Goal: Leave review/rating

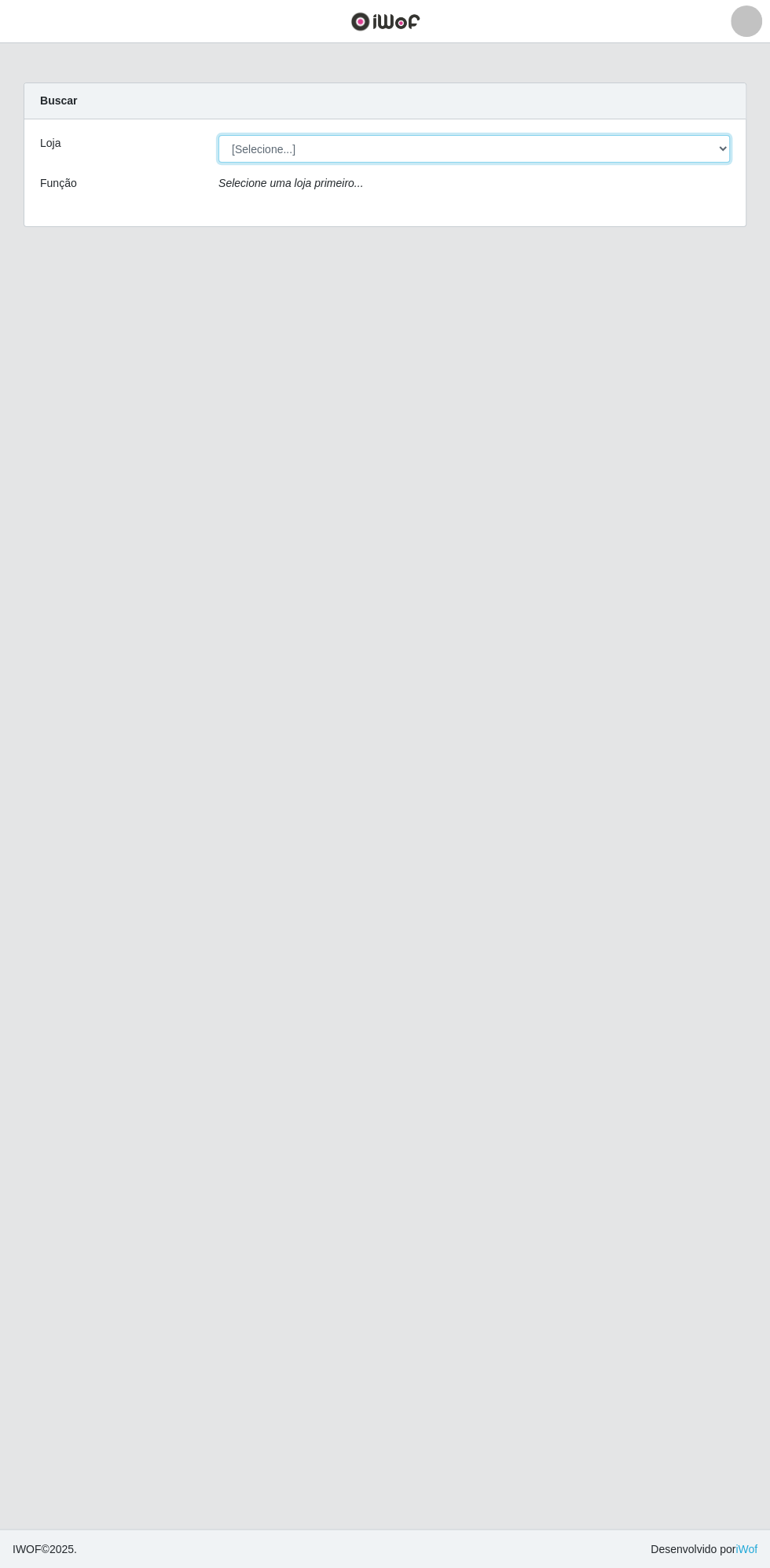
click at [337, 142] on select "[Selecione...] Extrabom - Loja 13 [GEOGRAPHIC_DATA]" at bounding box center [473, 148] width 511 height 27
select select "436"
click at [218, 135] on select "[Selecione...] Extrabom - Loja 13 [GEOGRAPHIC_DATA]" at bounding box center [473, 148] width 511 height 27
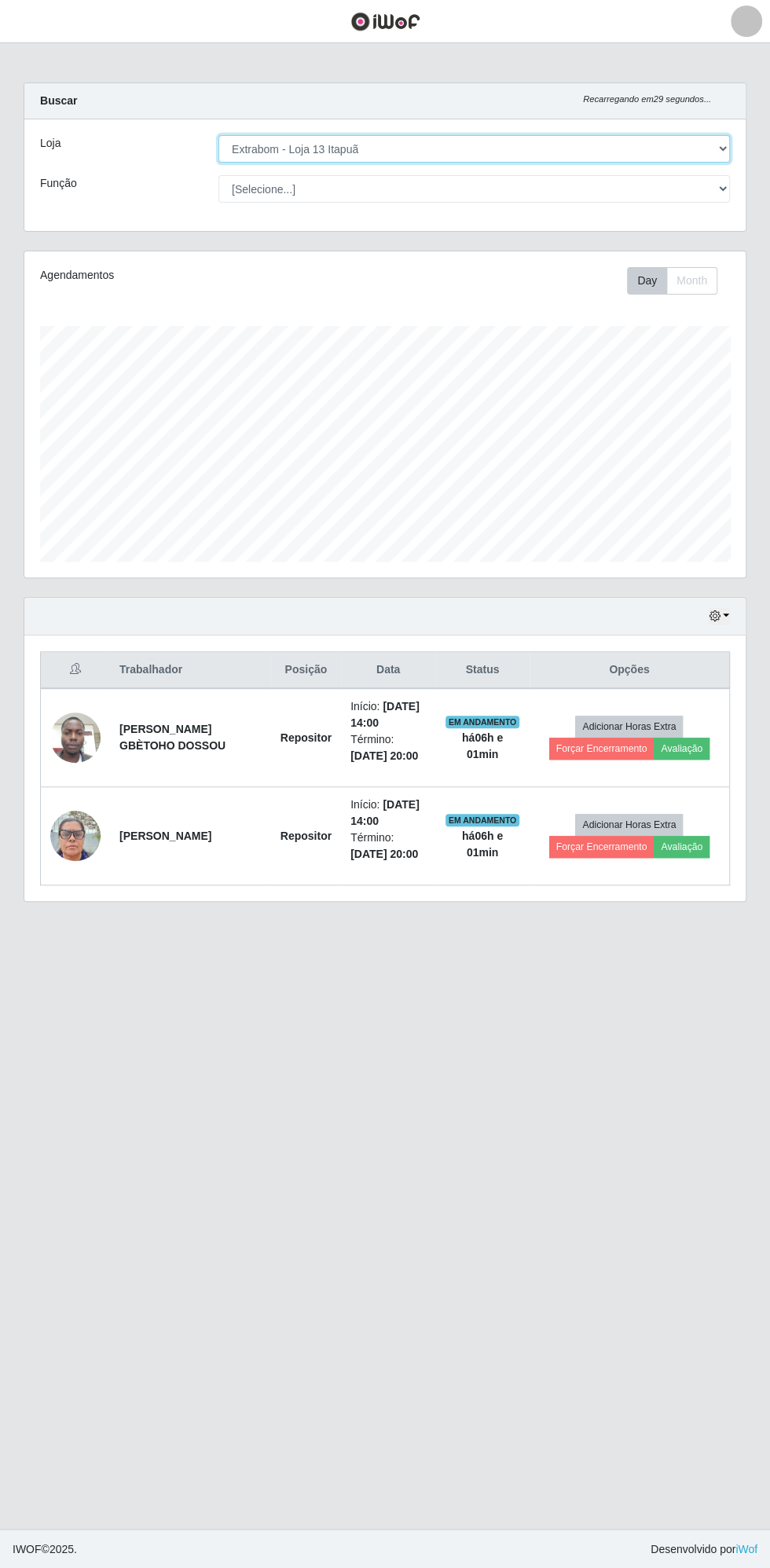
scroll to position [325, 721]
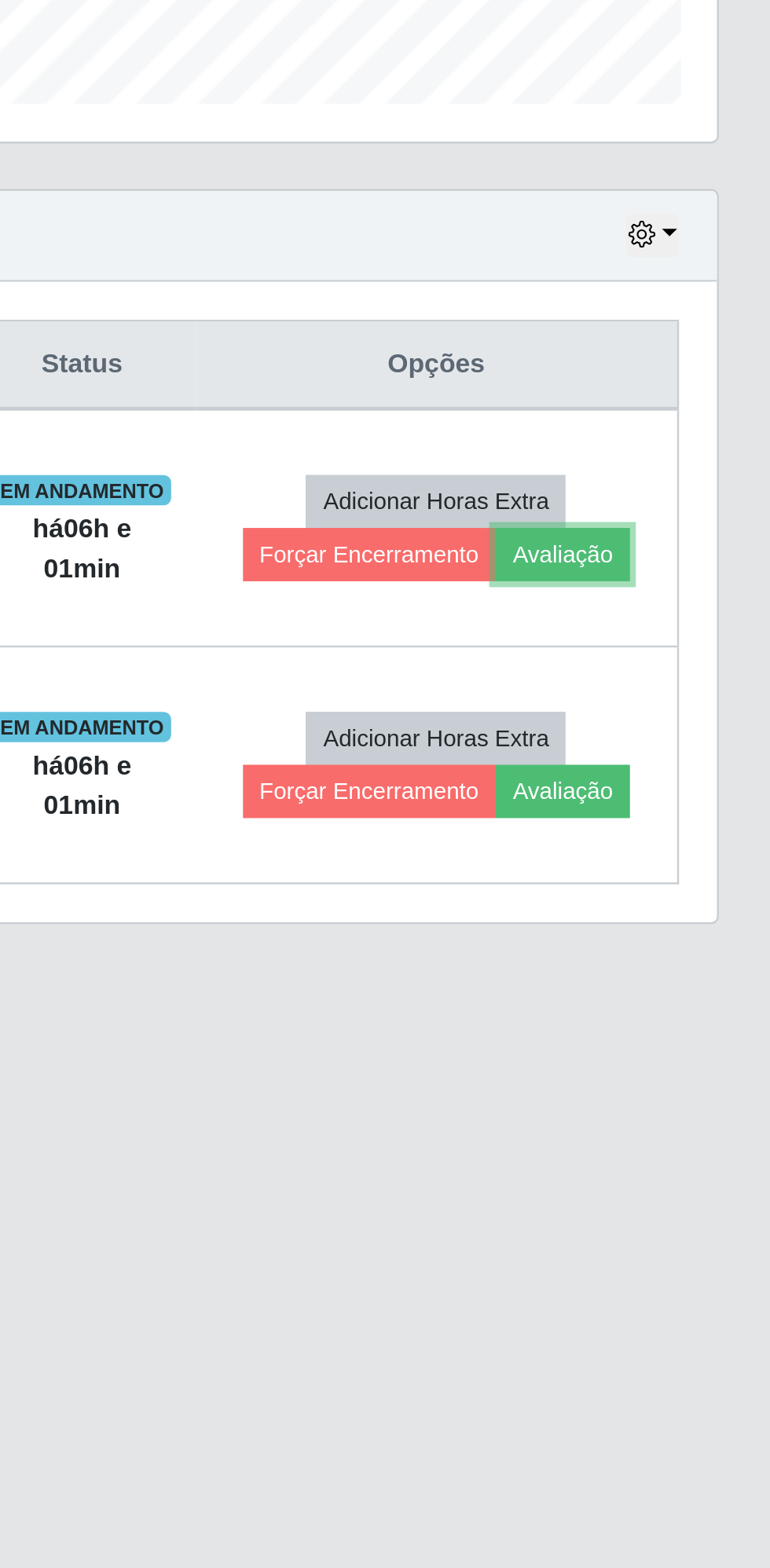
click at [682, 748] on button "Avaliação" at bounding box center [681, 748] width 56 height 22
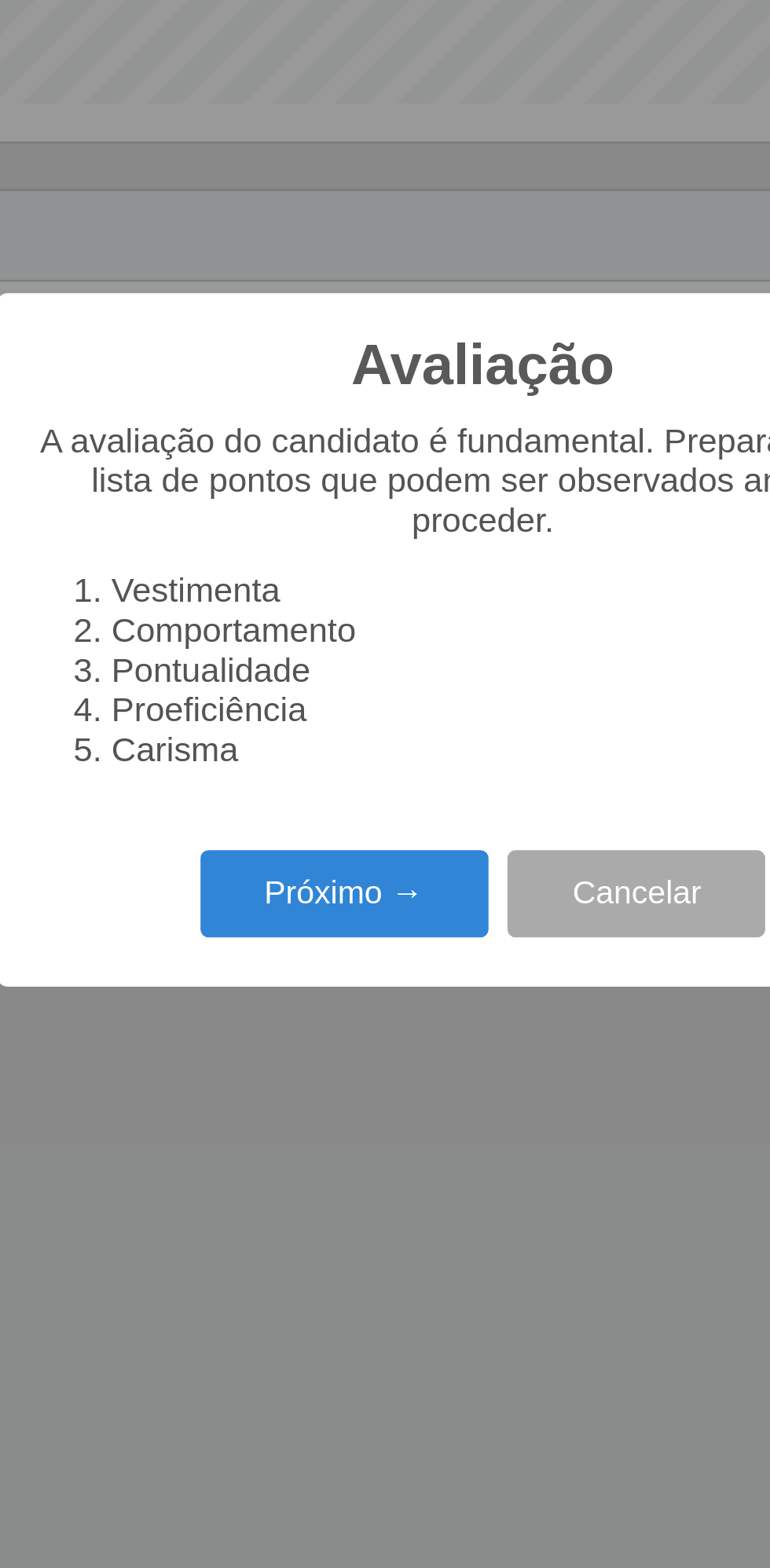
click at [333, 889] on button "Próximo →" at bounding box center [327, 889] width 119 height 37
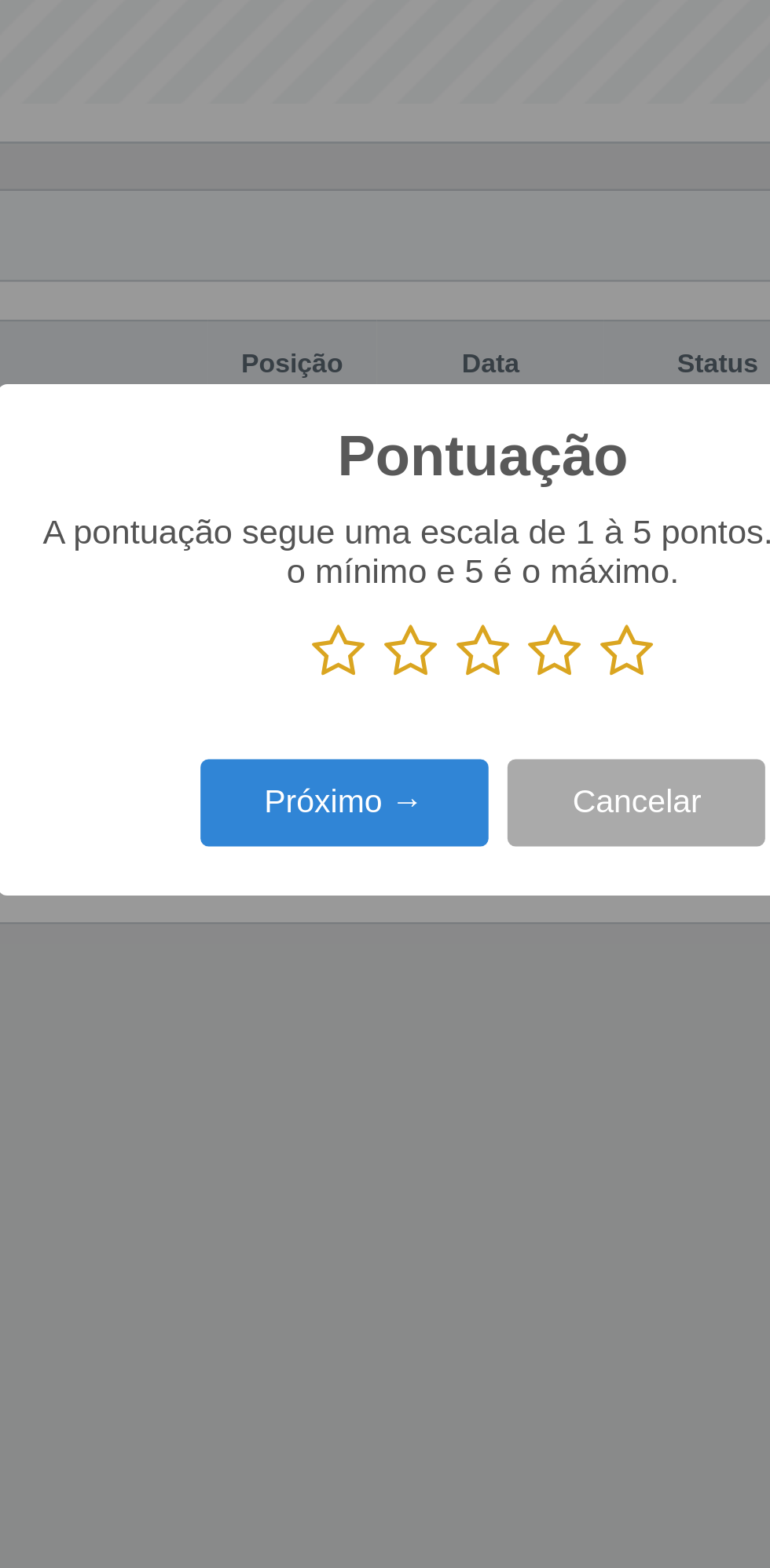
click at [453, 786] on icon at bounding box center [444, 788] width 22 height 23
click at [433, 801] on input "radio" at bounding box center [433, 801] width 0 height 0
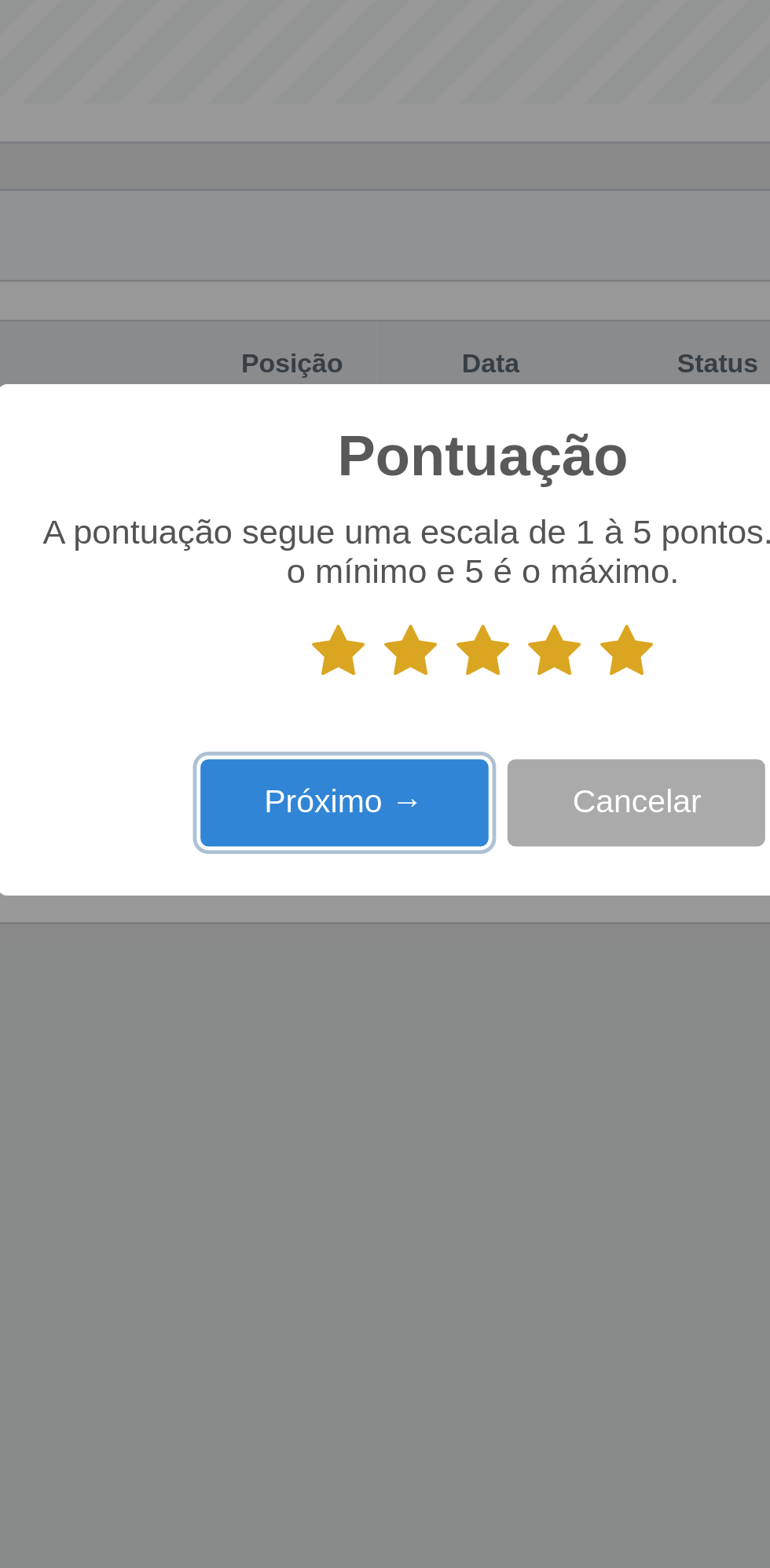
click at [331, 849] on button "Próximo →" at bounding box center [327, 852] width 119 height 37
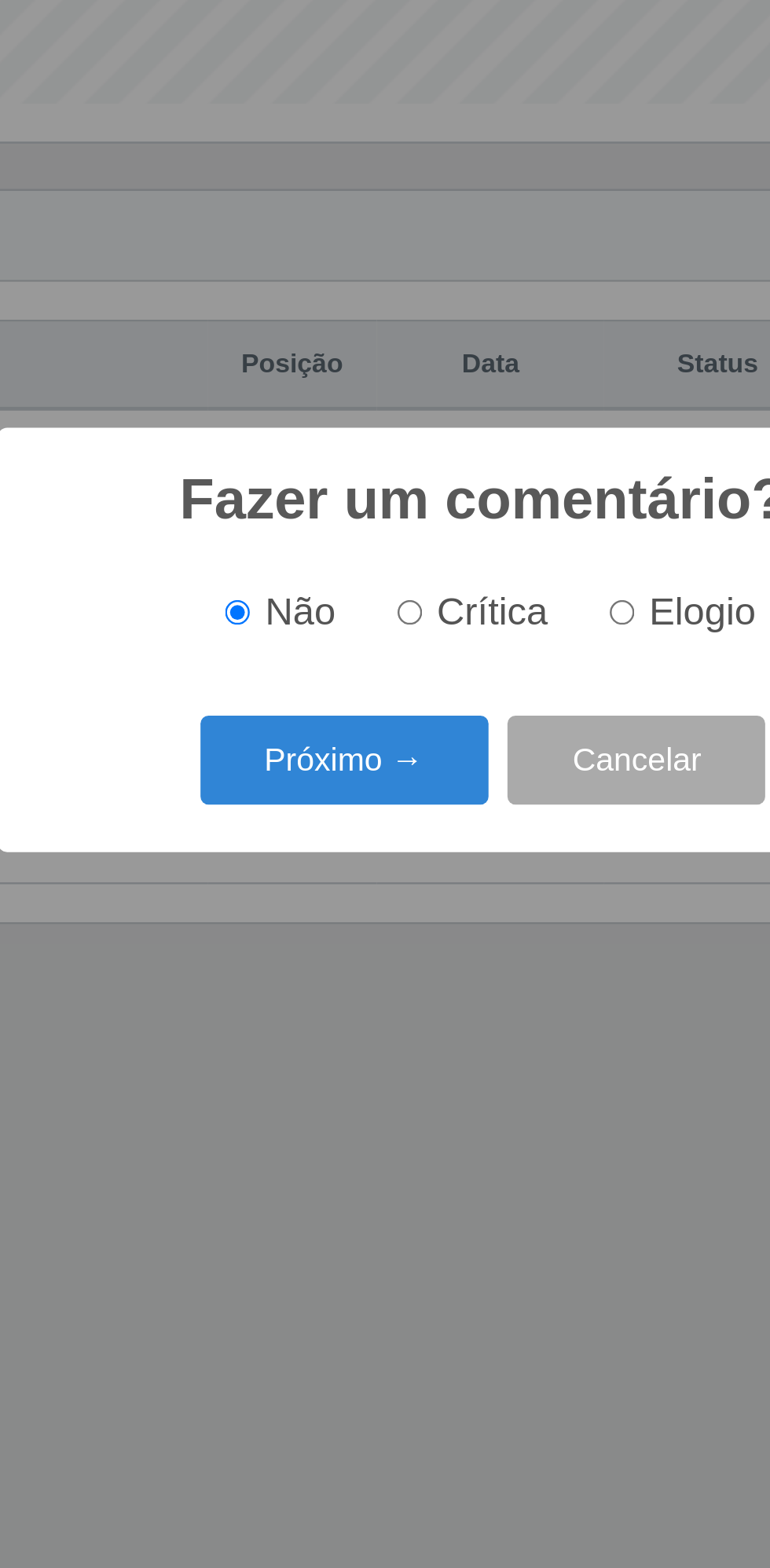
click at [338, 832] on button "Próximo →" at bounding box center [327, 834] width 119 height 37
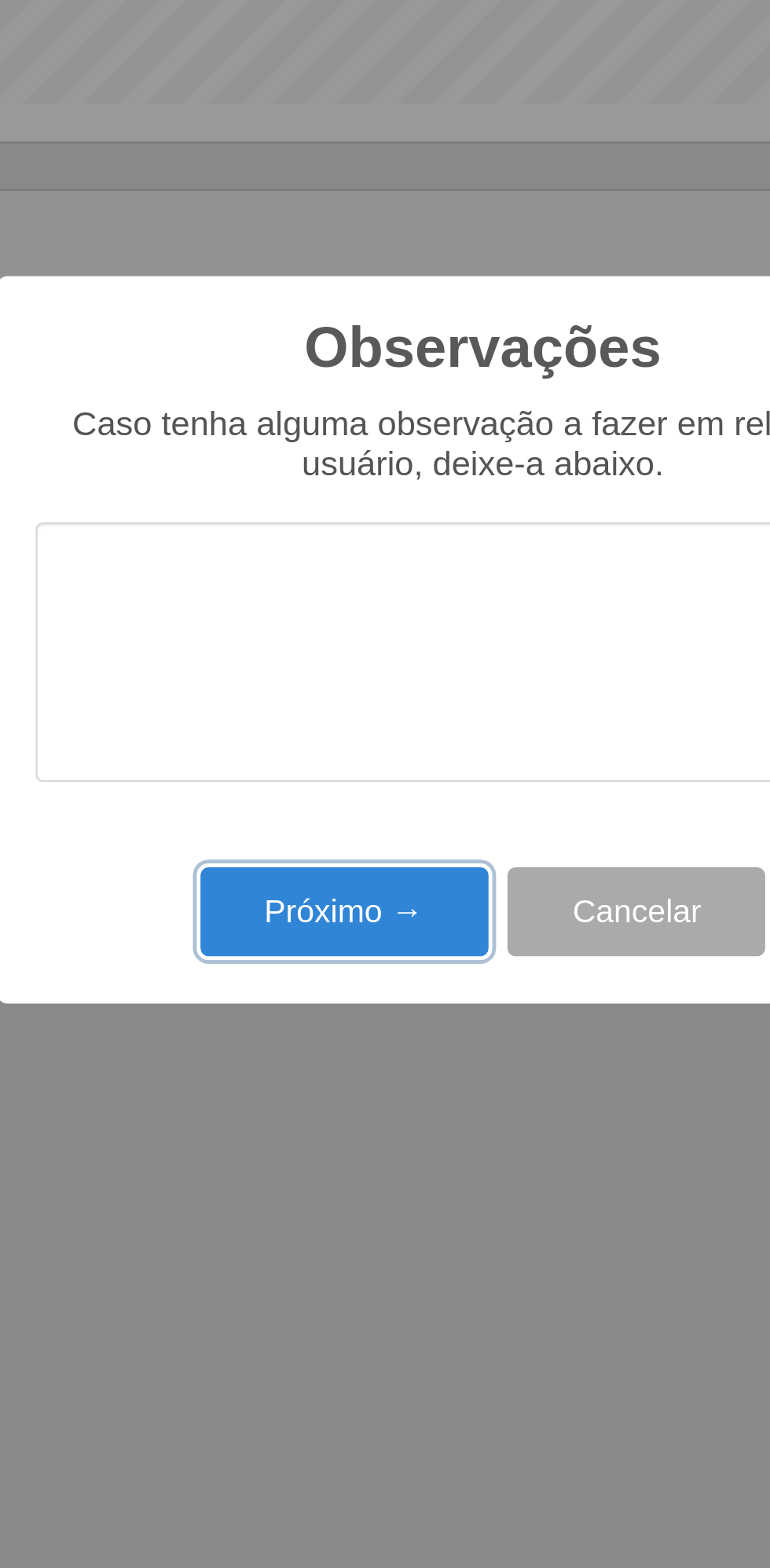
click at [344, 895] on button "Próximo →" at bounding box center [327, 897] width 119 height 37
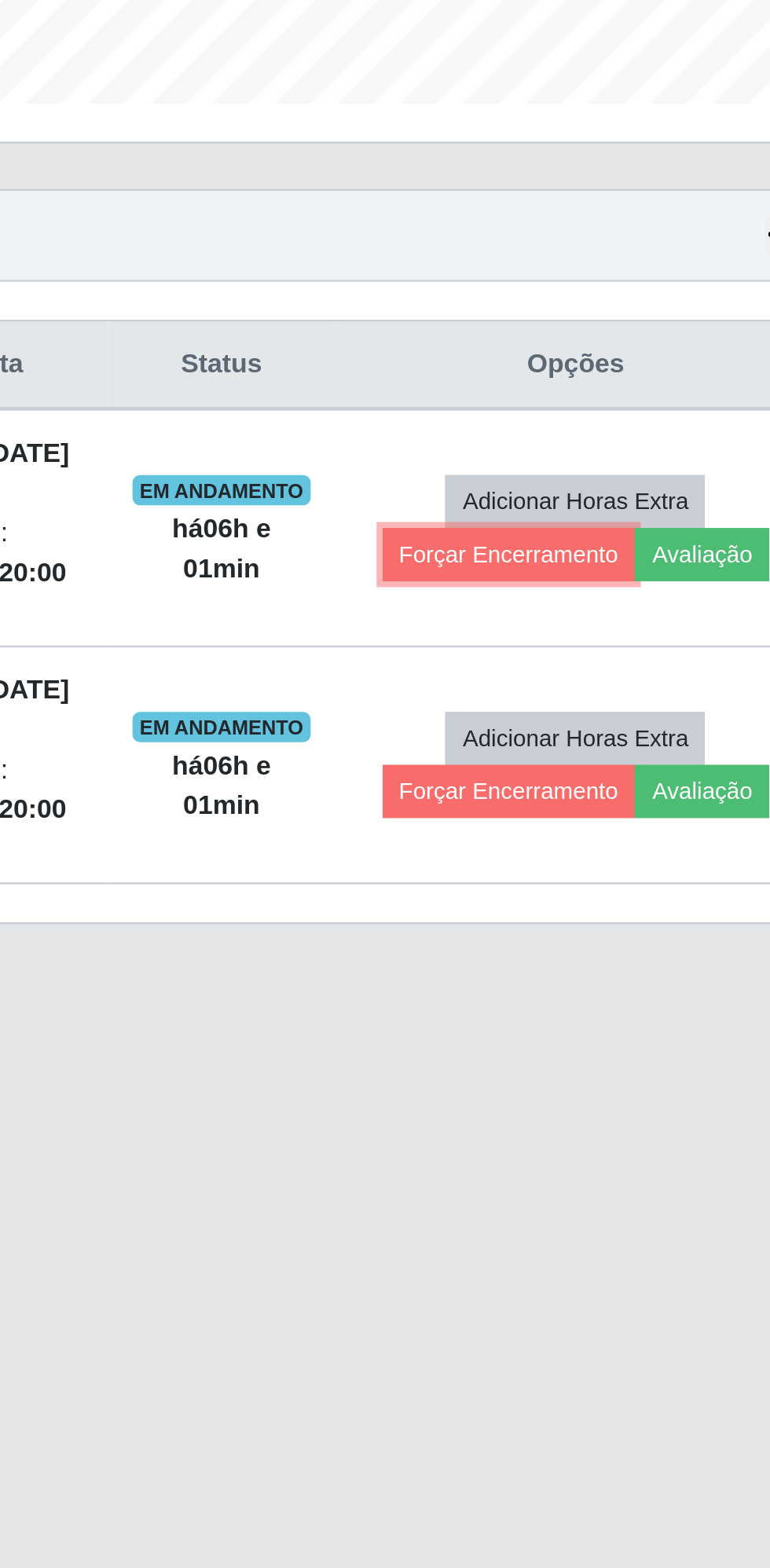
click at [588, 743] on button "Forçar Encerramento" at bounding box center [601, 748] width 105 height 22
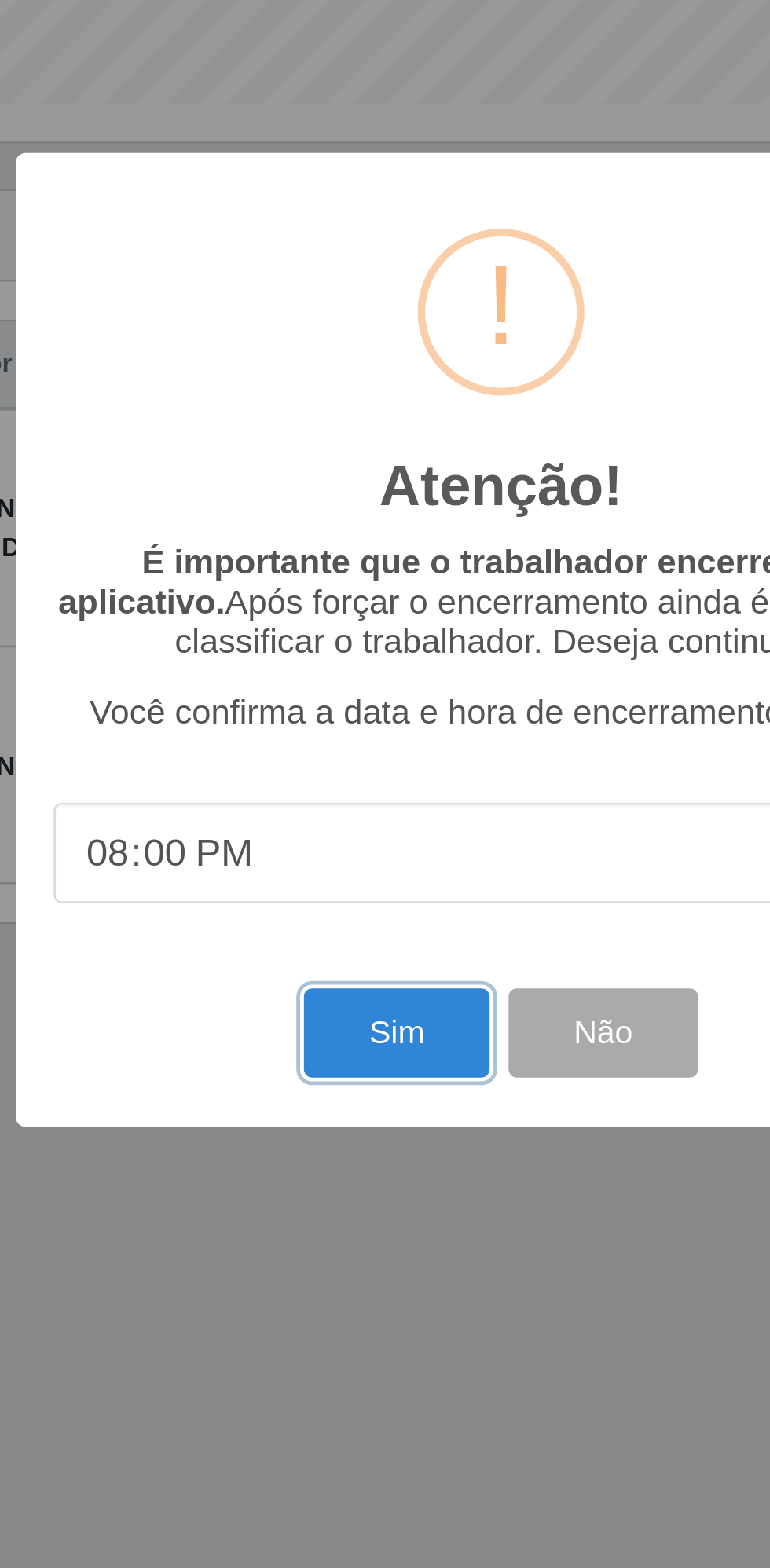
click at [340, 938] on button "Sim" at bounding box center [341, 946] width 76 height 37
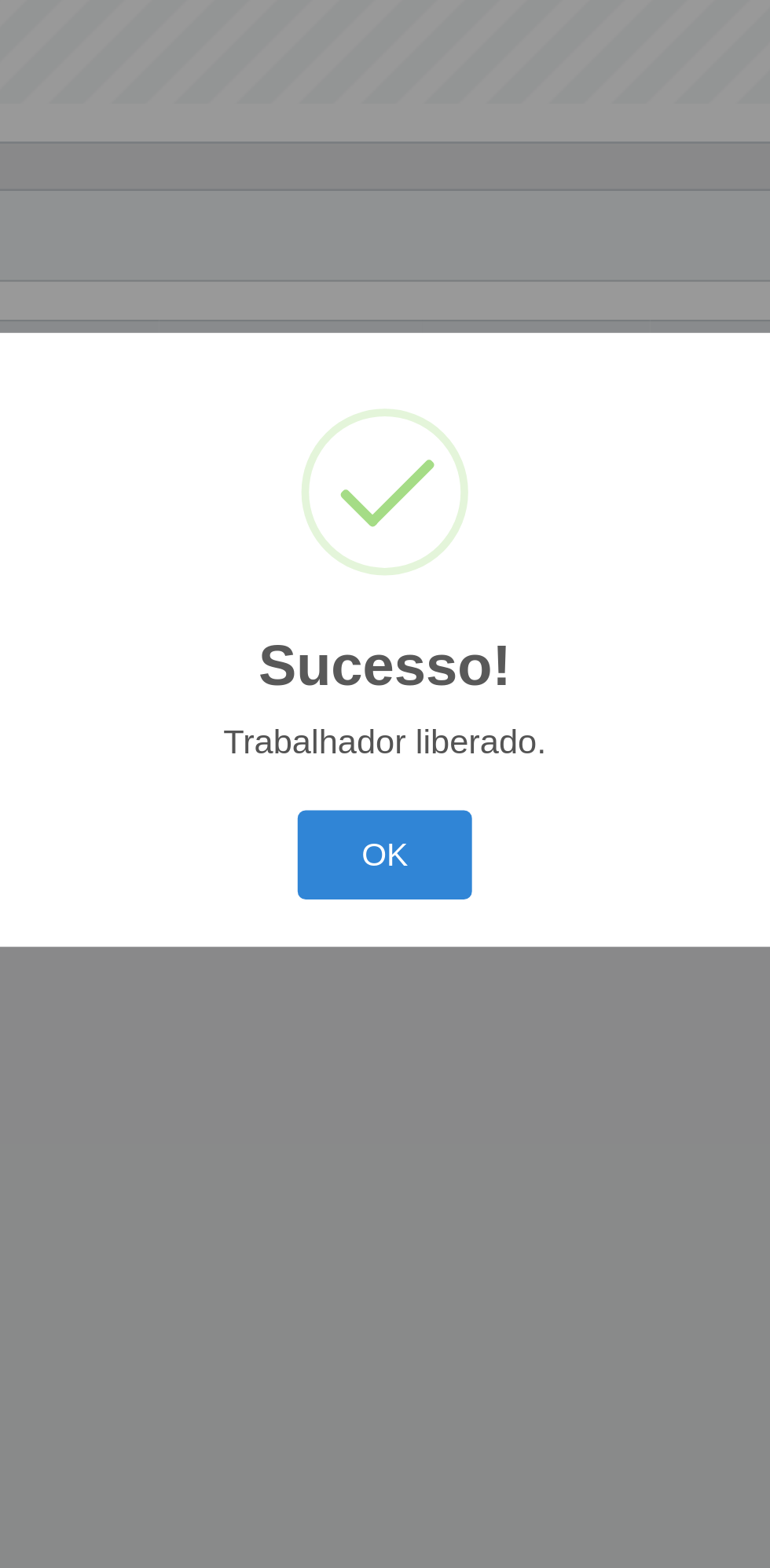
click at [380, 870] on button "OK" at bounding box center [385, 873] width 73 height 37
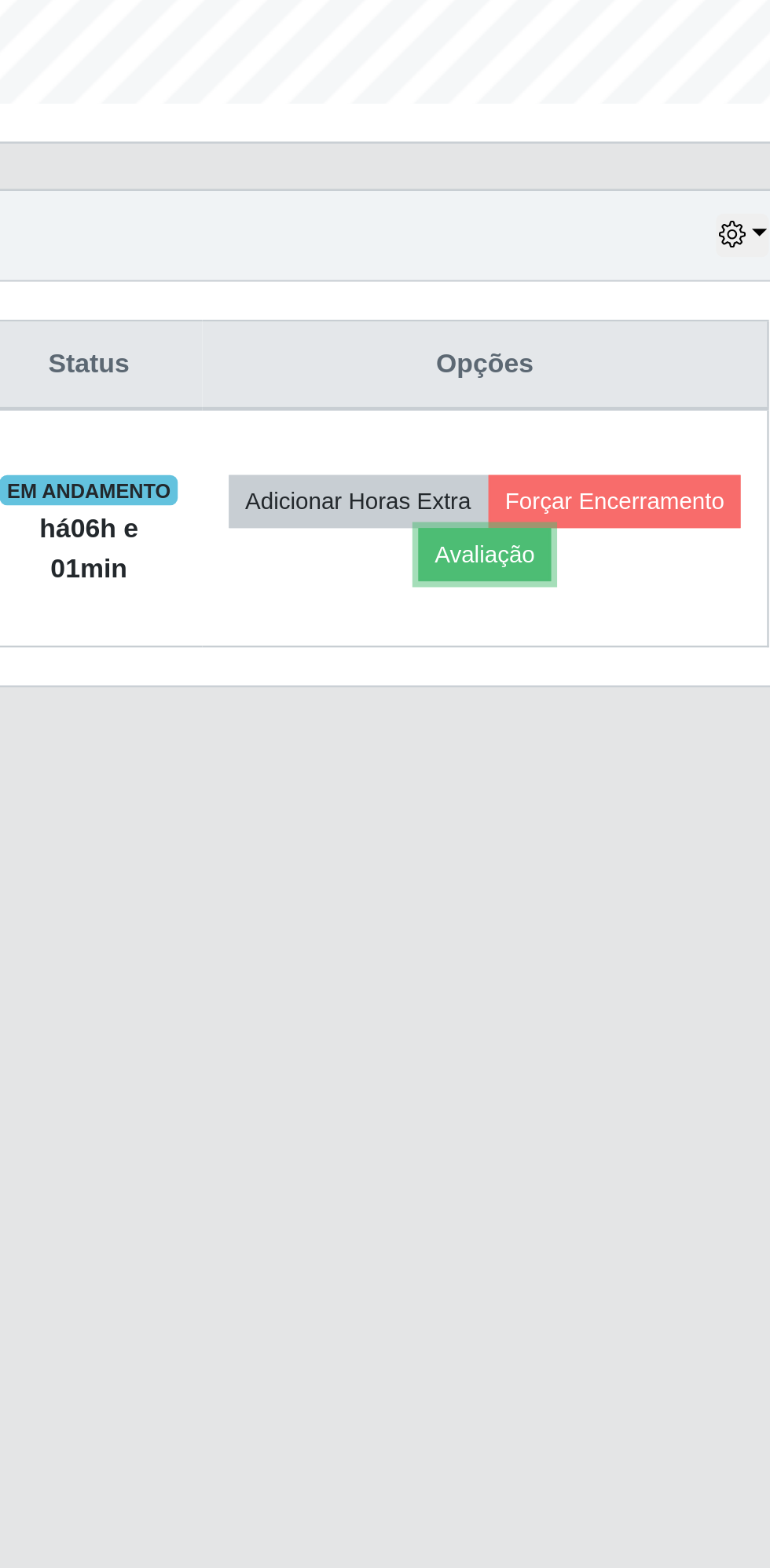
click at [640, 743] on button "Avaliação" at bounding box center [612, 748] width 56 height 22
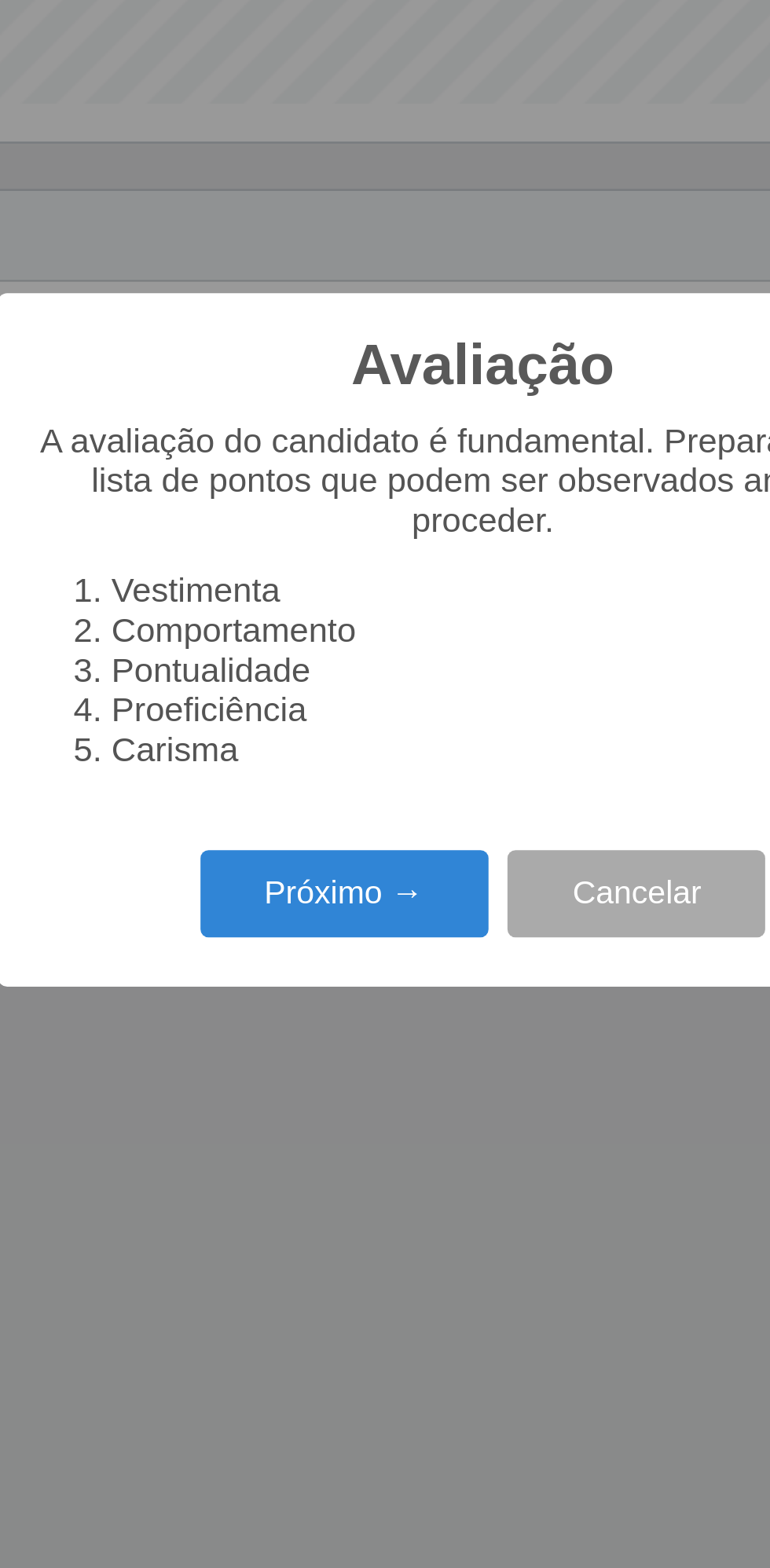
click at [336, 894] on button "Próximo →" at bounding box center [327, 889] width 119 height 37
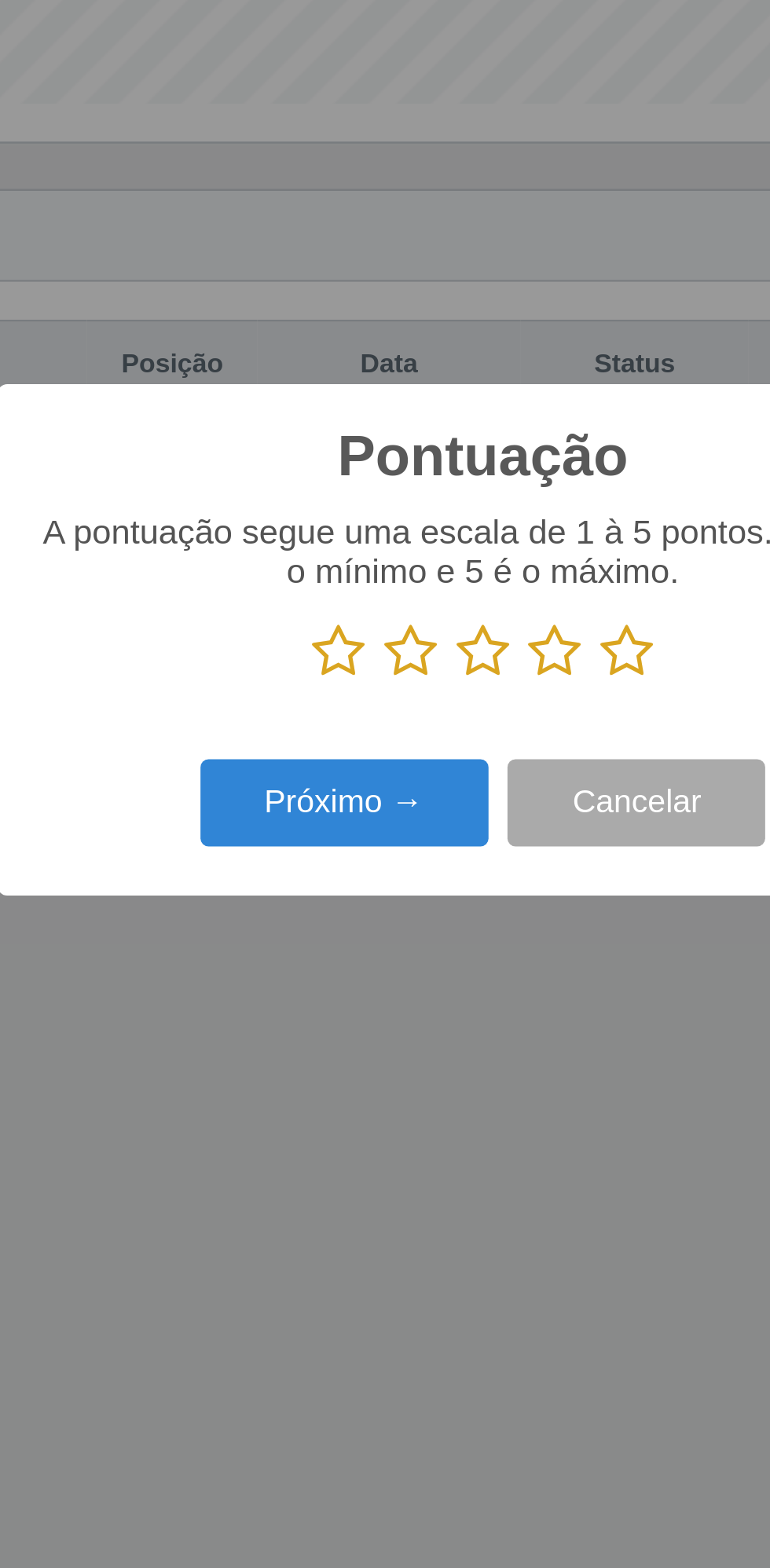
click at [448, 786] on icon at bounding box center [444, 788] width 22 height 23
click at [433, 801] on input "radio" at bounding box center [433, 801] width 0 height 0
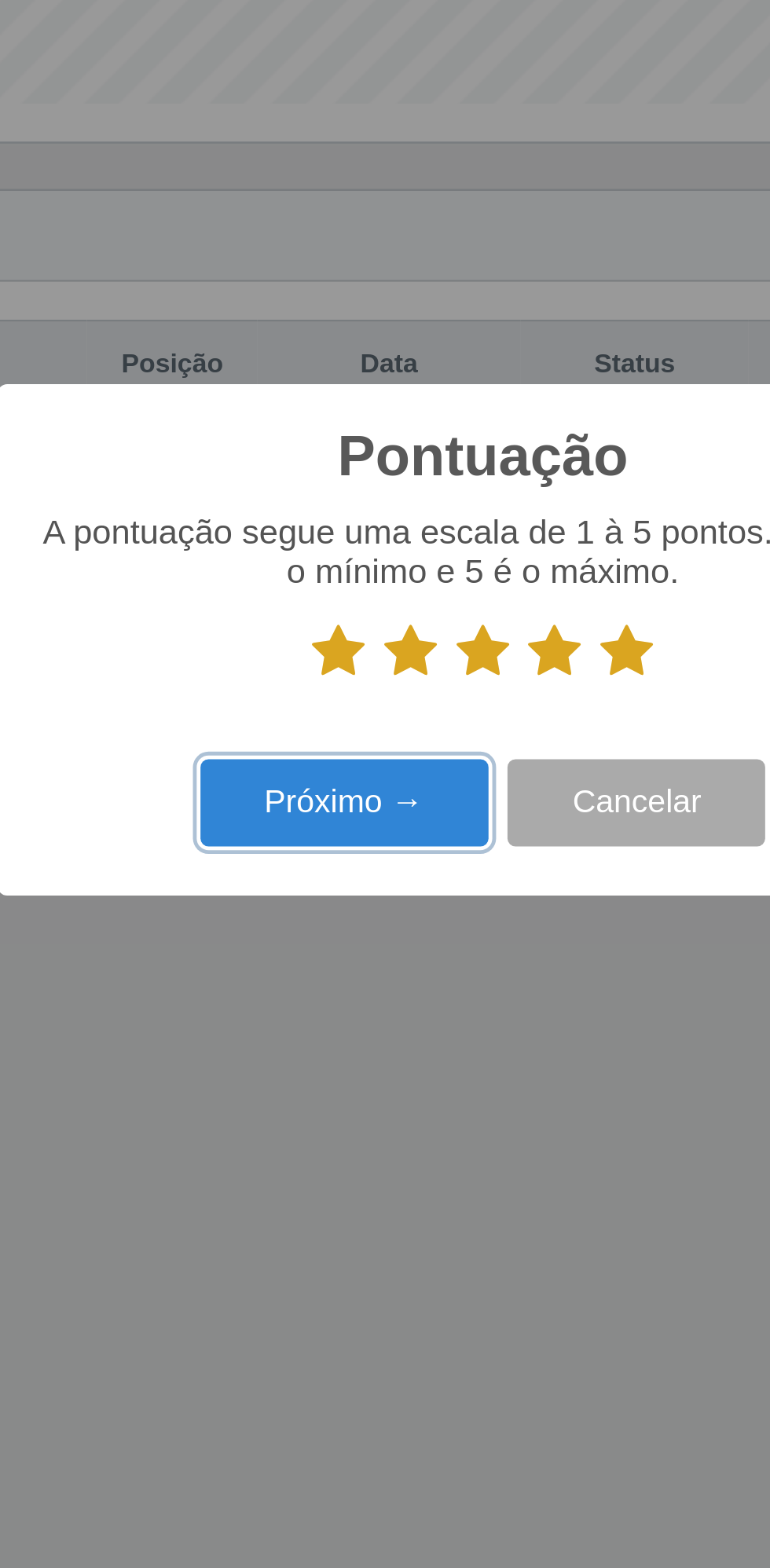
click at [337, 849] on button "Próximo →" at bounding box center [327, 852] width 119 height 37
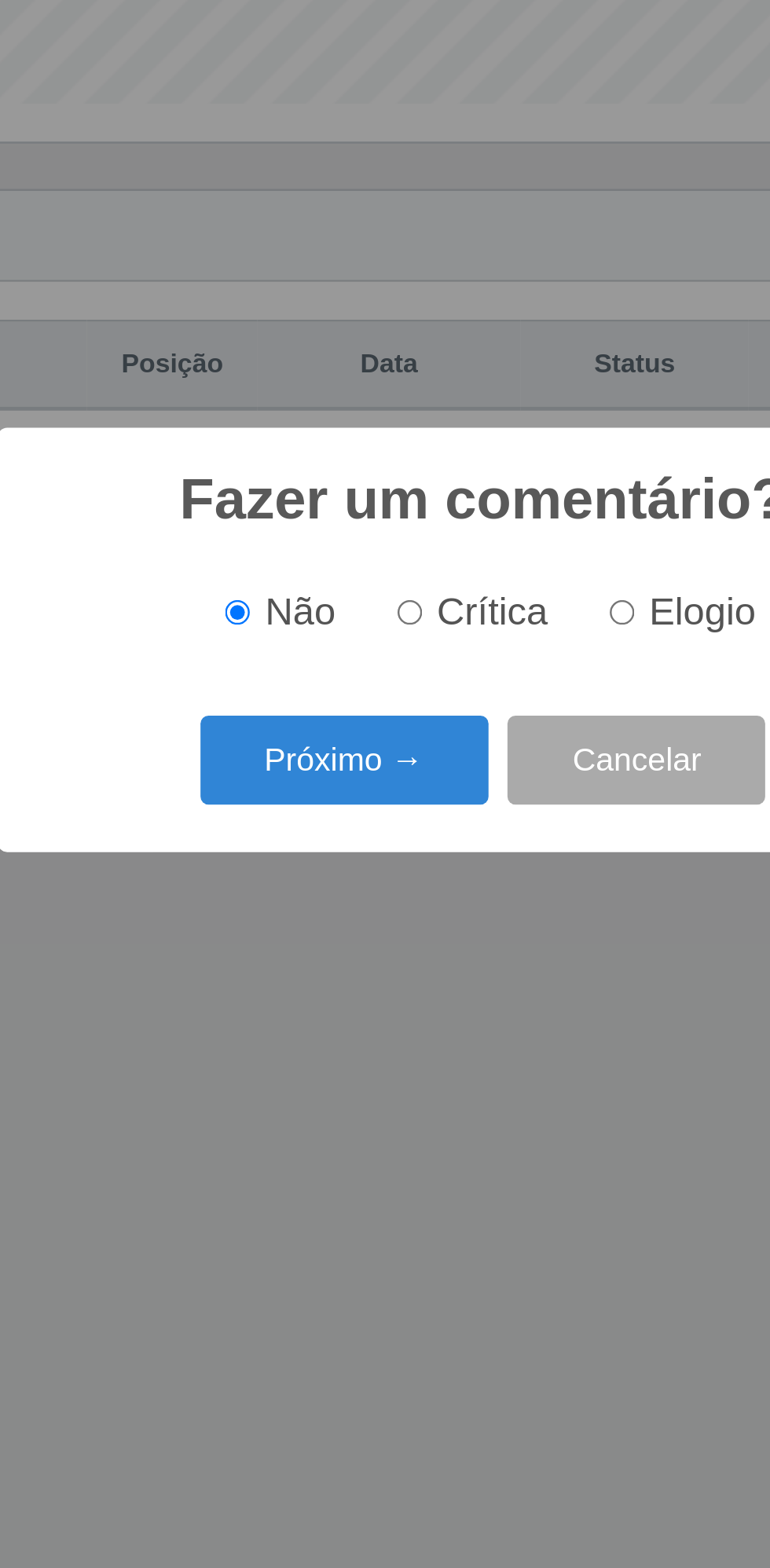
click at [340, 836] on button "Próximo →" at bounding box center [327, 834] width 119 height 37
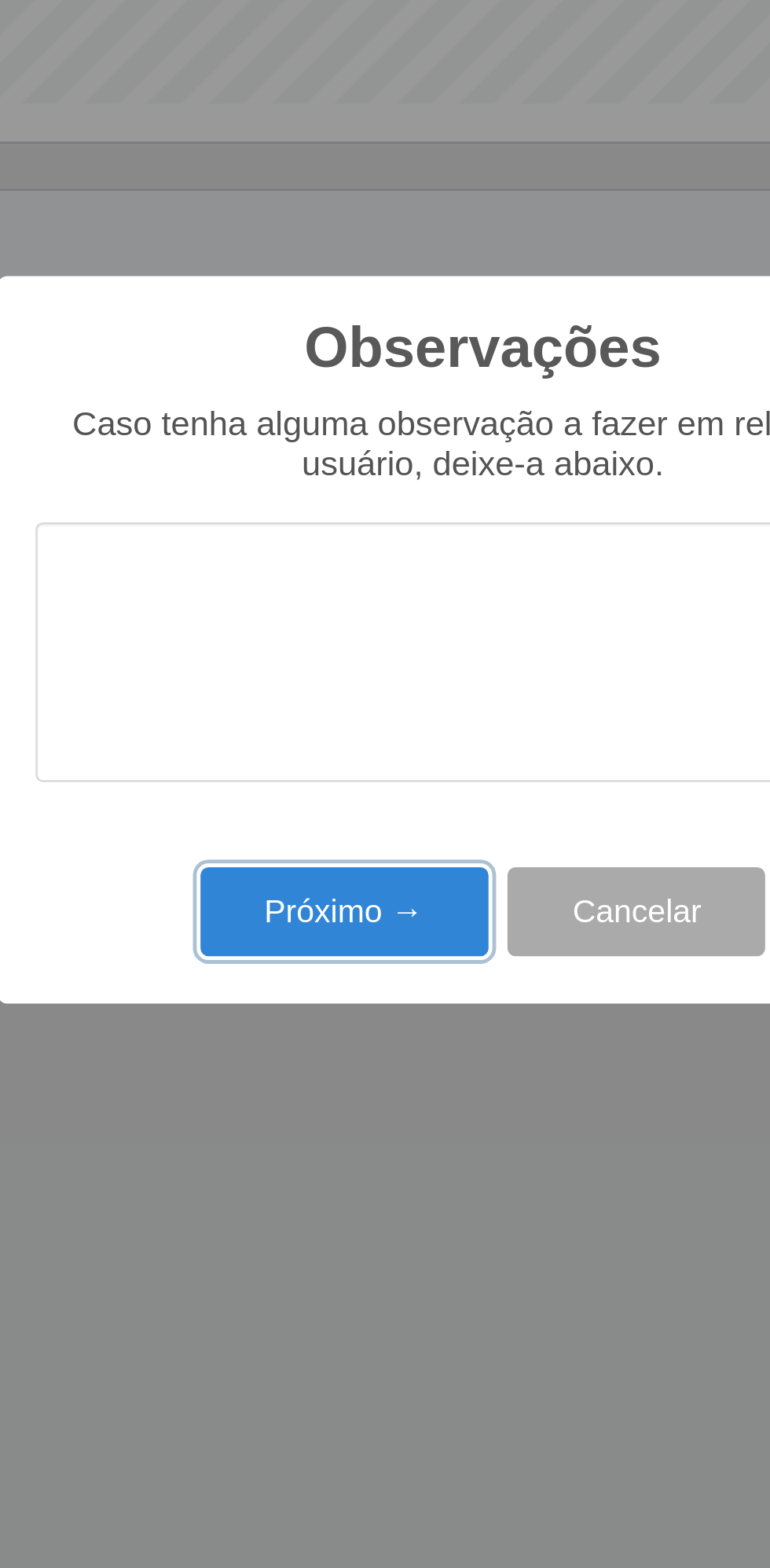
click at [336, 897] on button "Próximo →" at bounding box center [327, 897] width 119 height 37
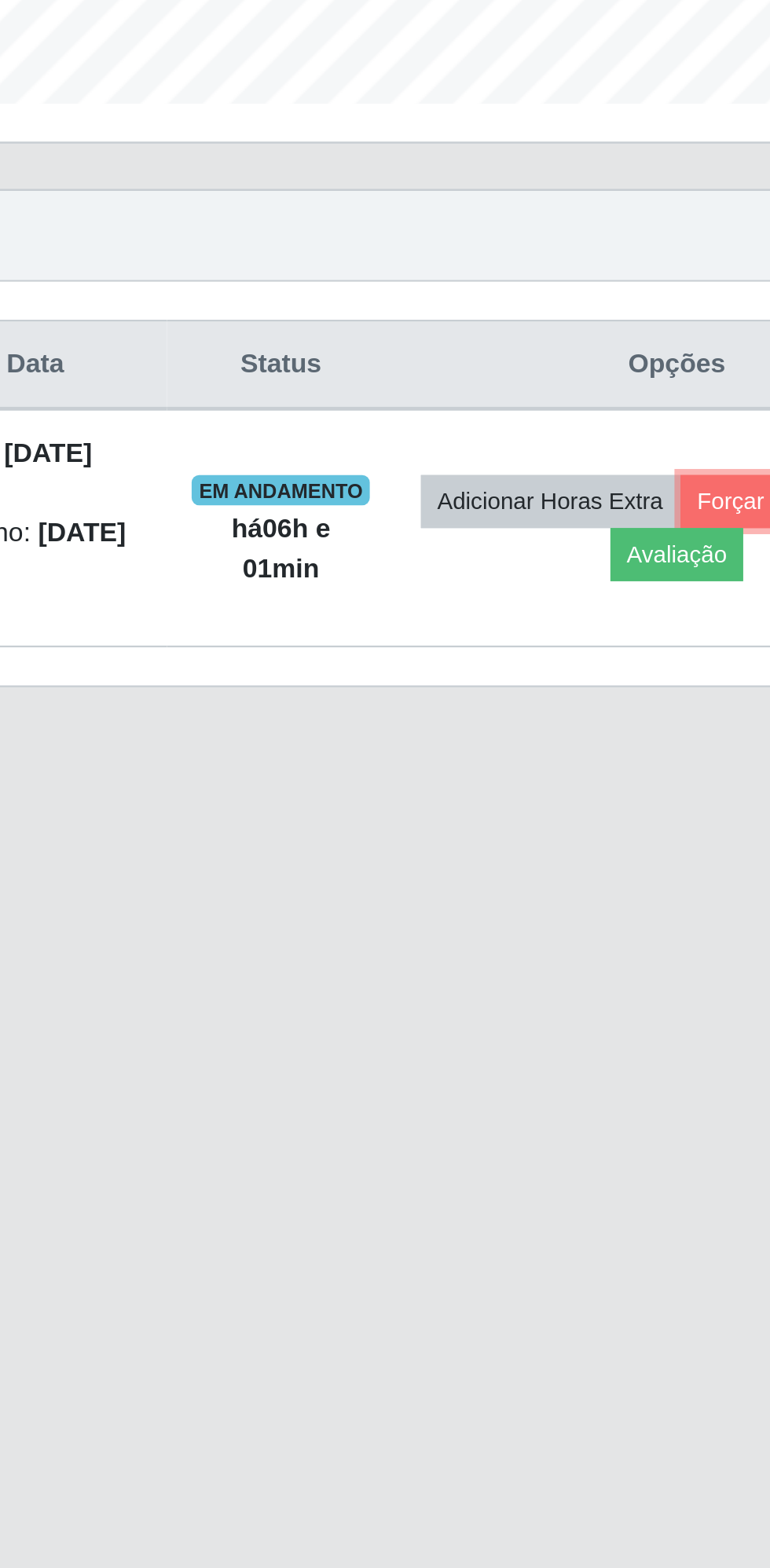
click at [613, 738] on button "Forçar Encerramento" at bounding box center [666, 726] width 105 height 22
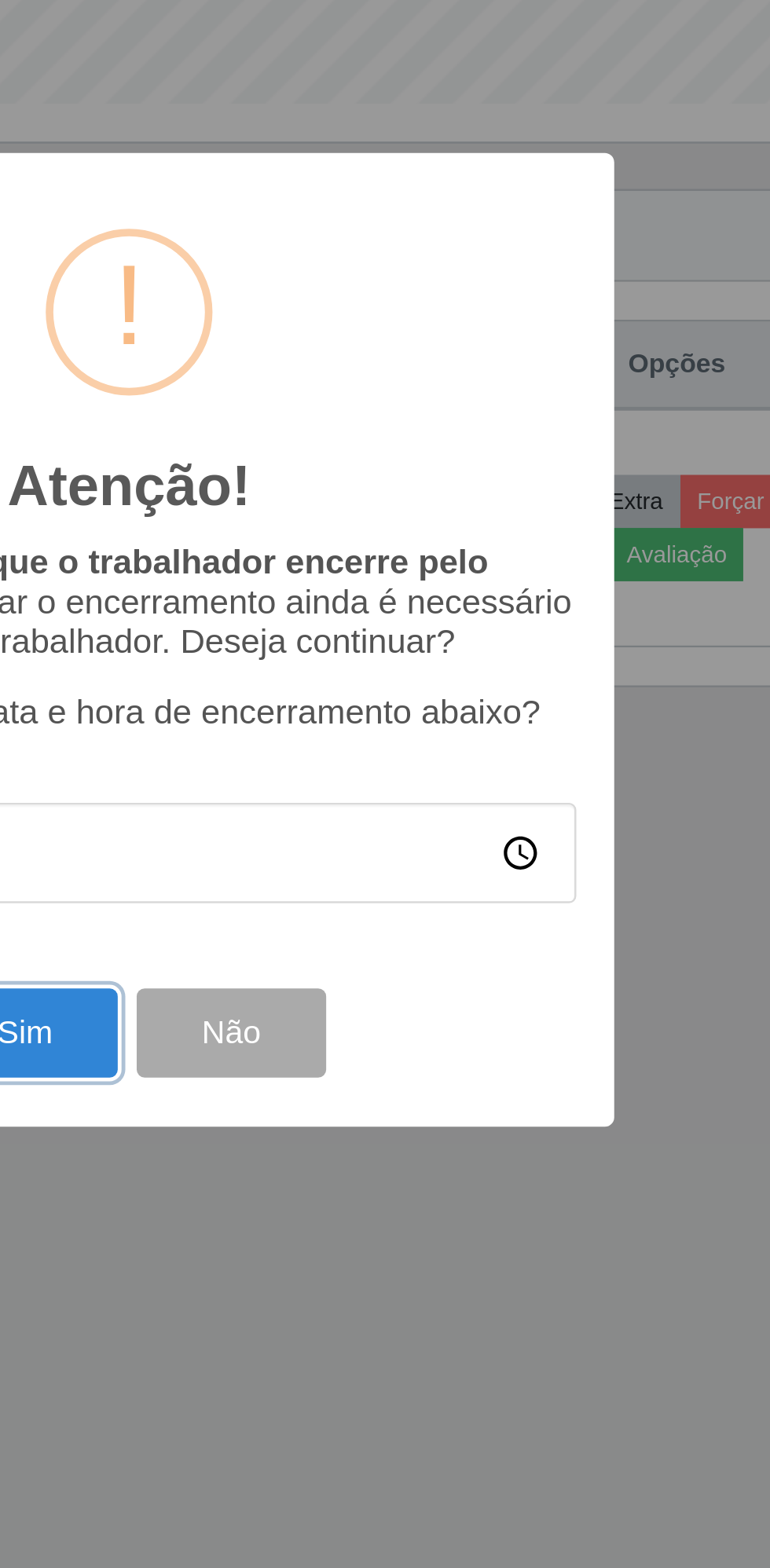
click at [352, 945] on button "Sim" at bounding box center [341, 946] width 76 height 37
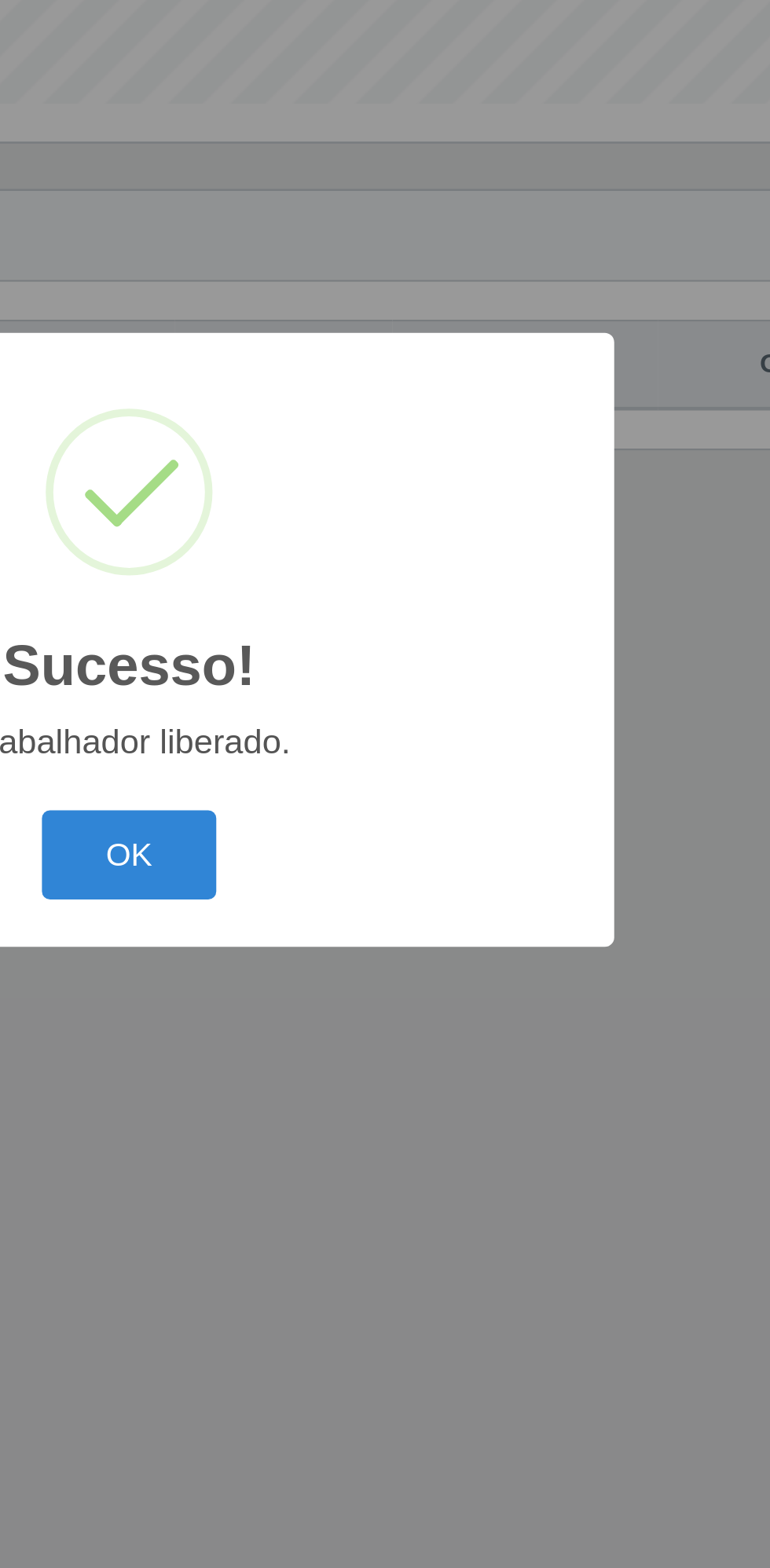
click at [378, 879] on button "OK" at bounding box center [385, 873] width 73 height 37
